Goal: Task Accomplishment & Management: Manage account settings

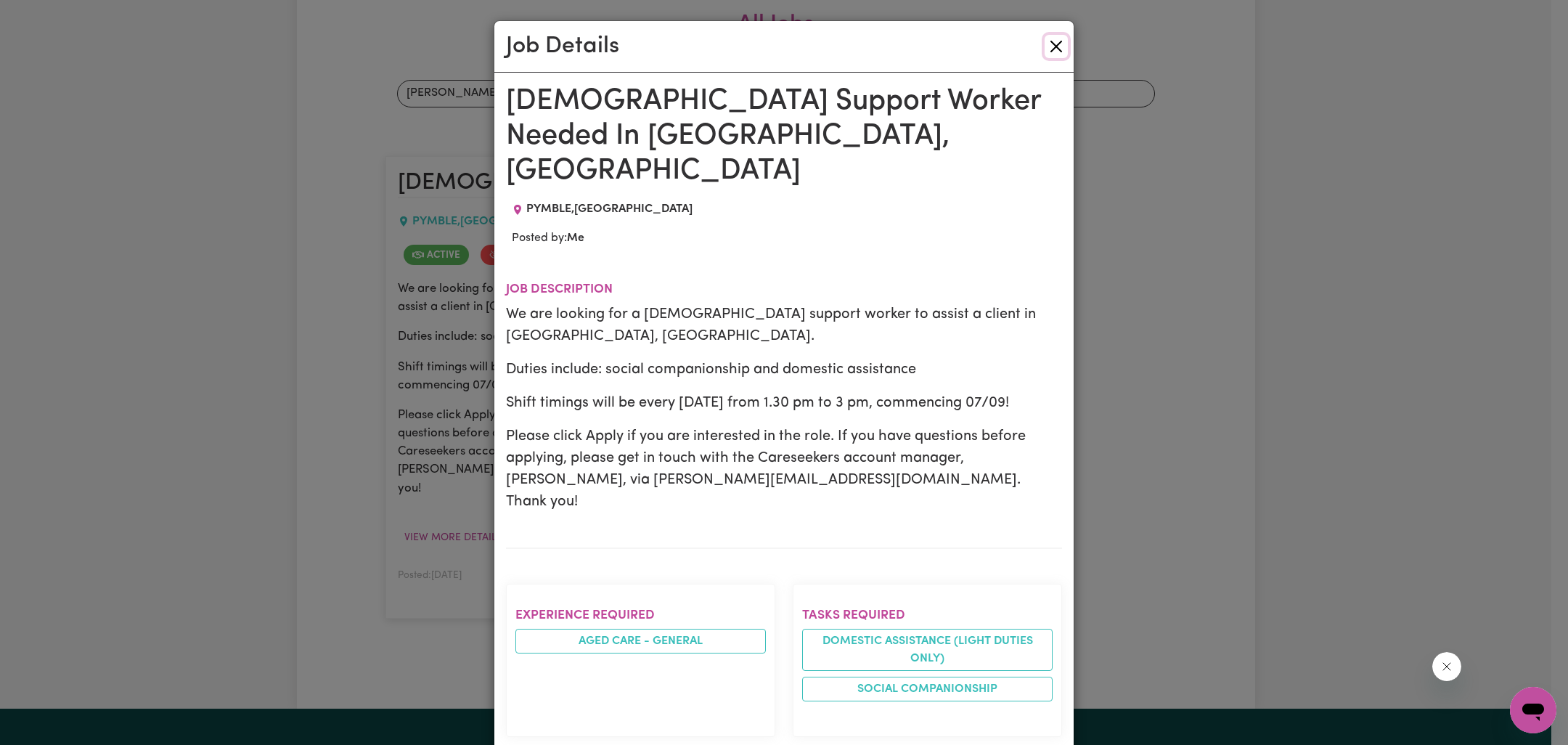
click at [1050, 45] on button "Close" at bounding box center [1056, 46] width 23 height 23
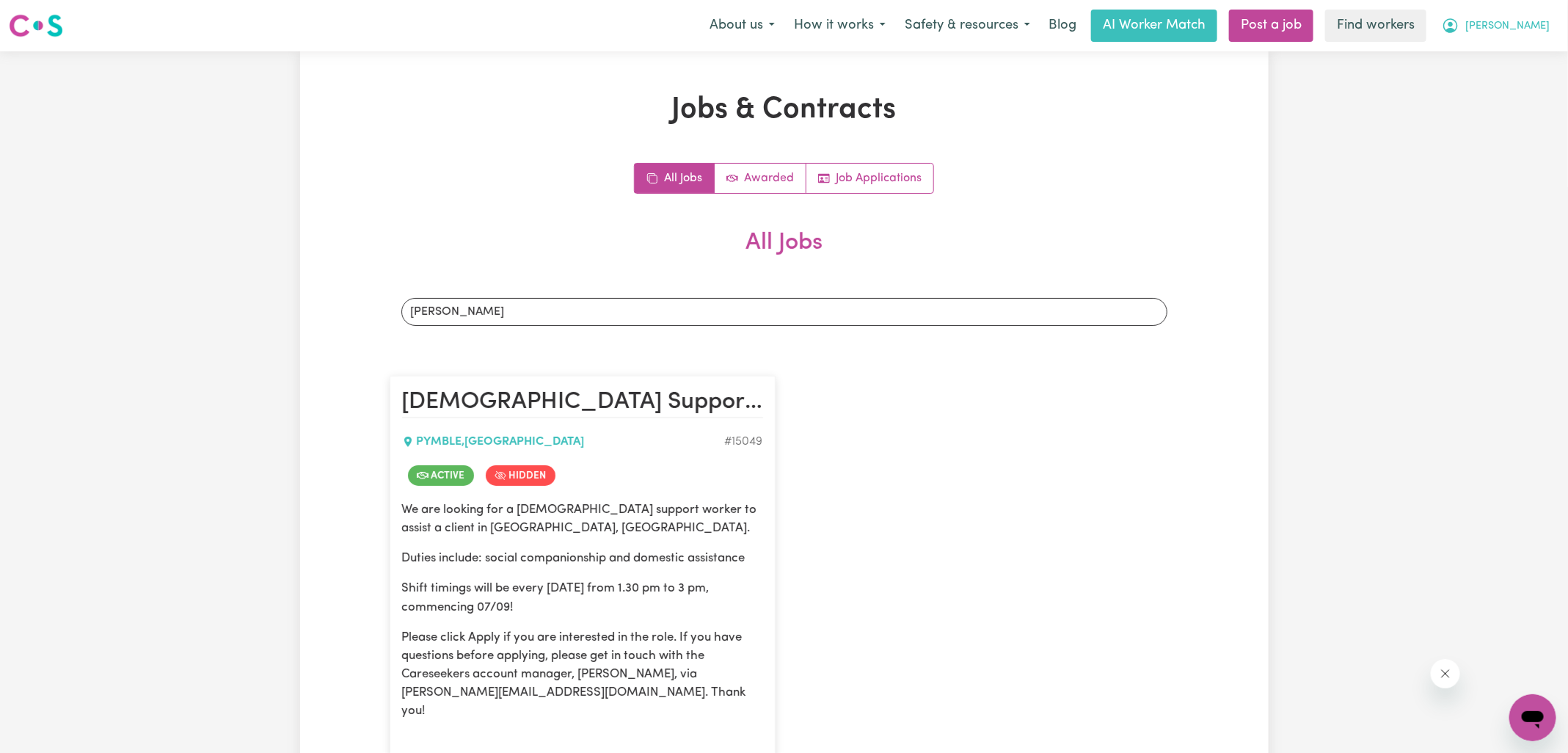
click at [1459, 27] on icon "My Account" at bounding box center [1450, 26] width 18 height 18
click at [1499, 84] on link "Logout" at bounding box center [1500, 85] width 116 height 28
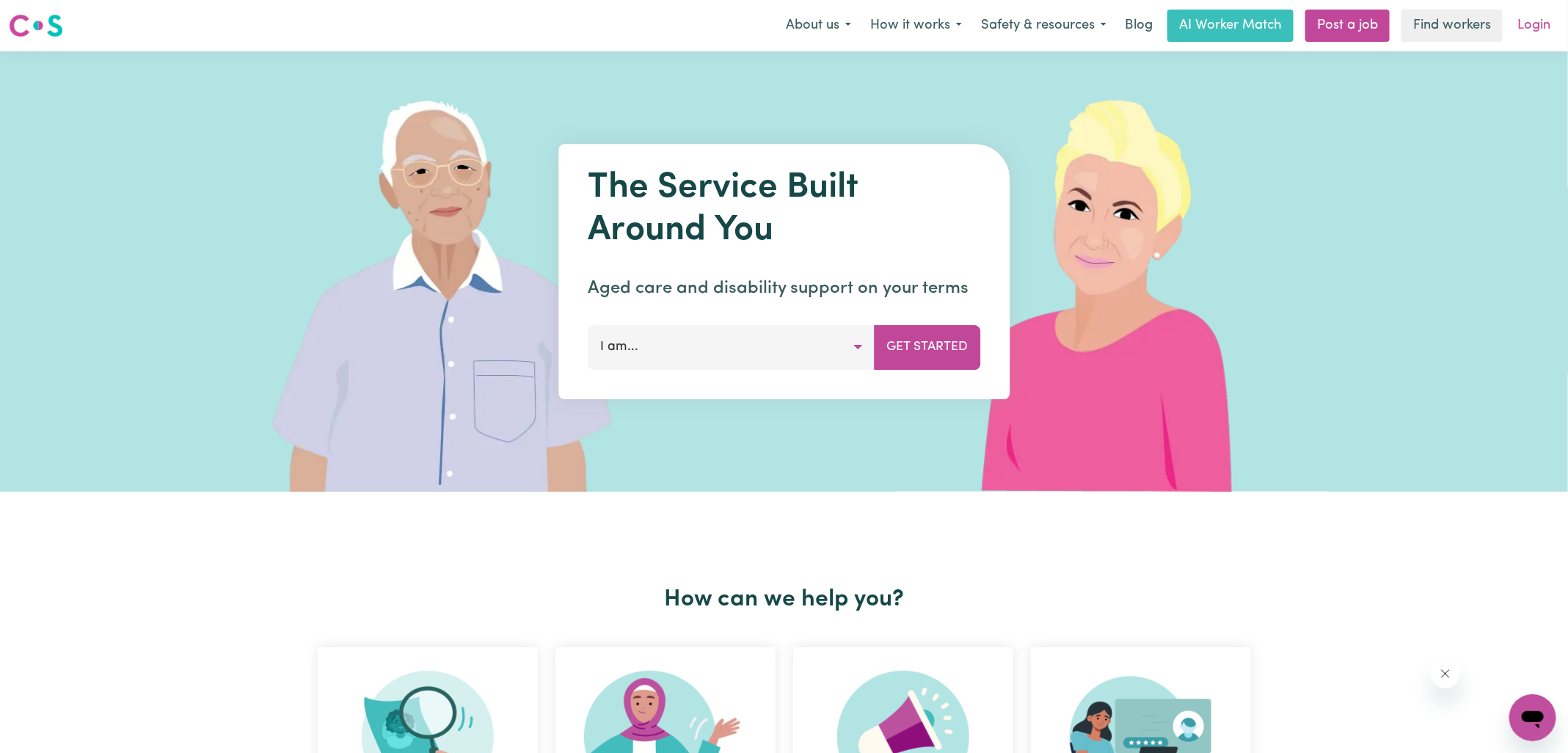
click at [1537, 30] on link "Login" at bounding box center [1533, 26] width 51 height 33
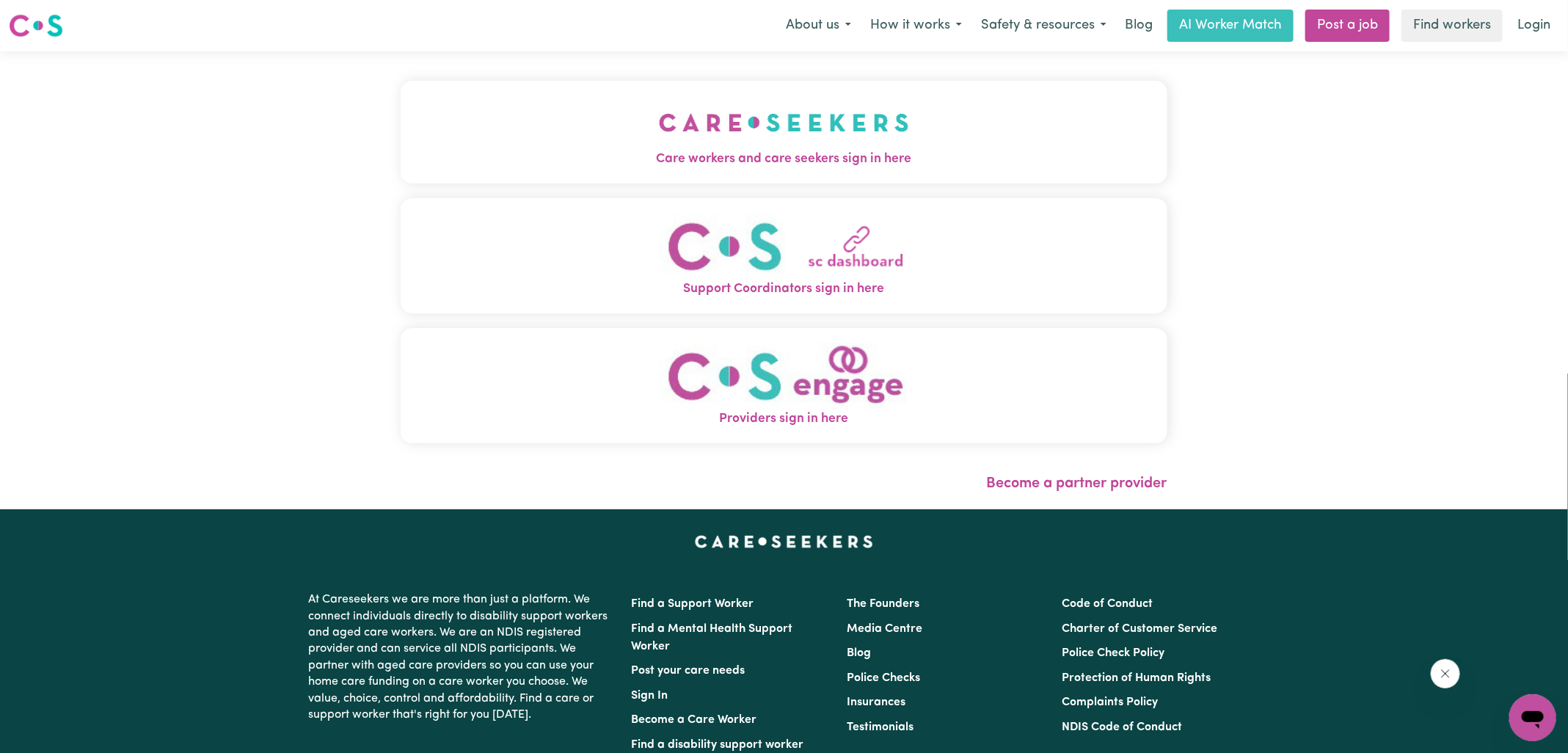
click at [446, 156] on span "Care workers and care seekers sign in here" at bounding box center [784, 159] width 767 height 19
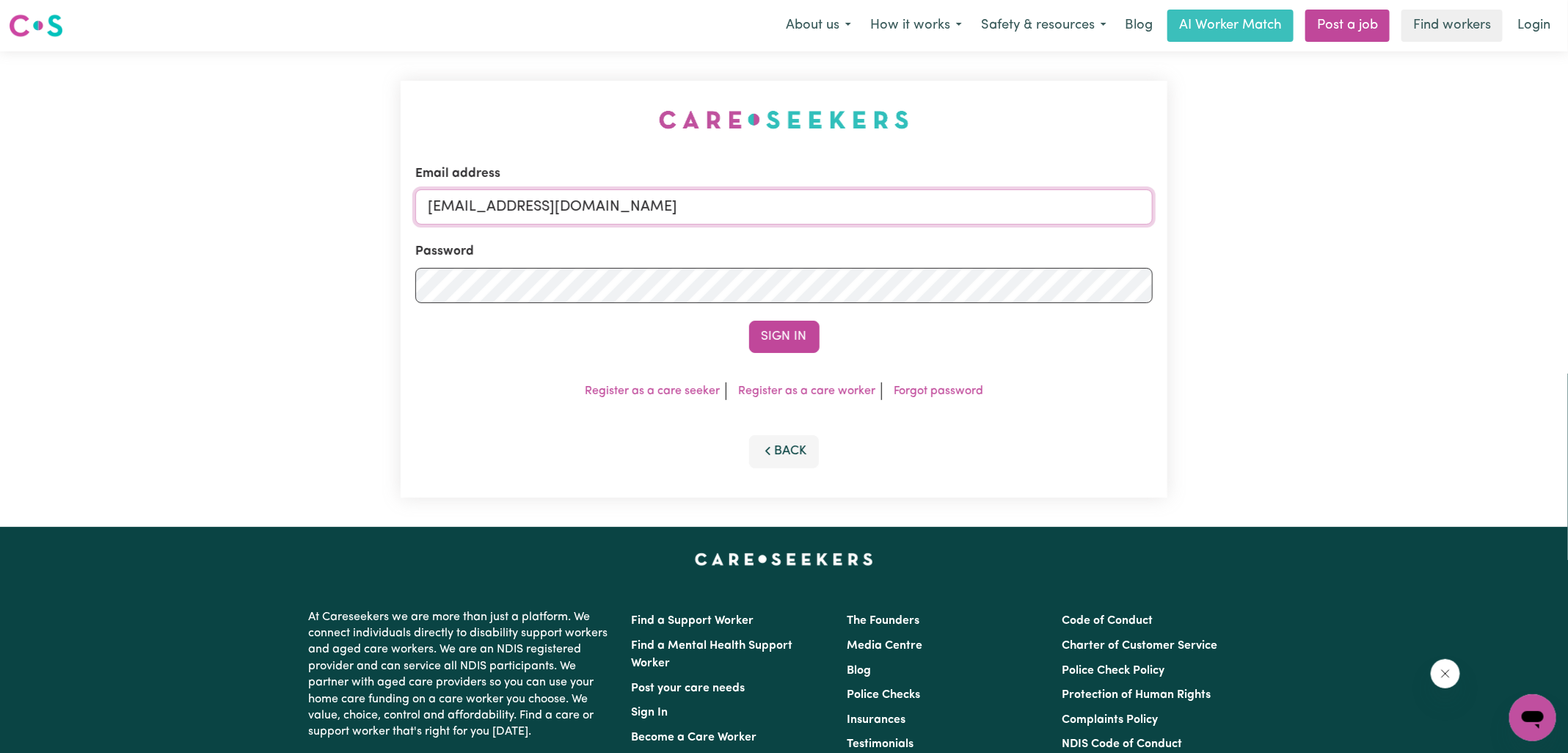
click at [821, 207] on input "[EMAIL_ADDRESS][DOMAIN_NAME]" at bounding box center [784, 206] width 737 height 35
type input "[PERSON_NAME][EMAIL_ADDRESS][DOMAIN_NAME]"
click at [749, 320] on button "Sign In" at bounding box center [784, 337] width 71 height 33
